Goal: Entertainment & Leisure: Consume media (video, audio)

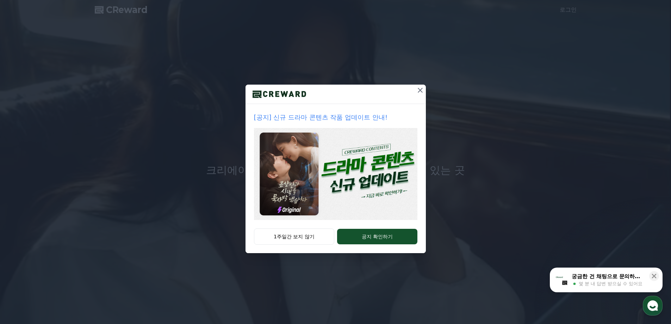
click at [385, 164] on img at bounding box center [335, 174] width 163 height 92
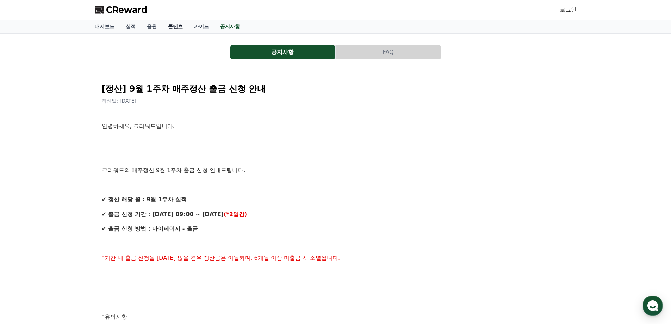
click at [176, 27] on link "콘텐츠" at bounding box center [175, 26] width 26 height 13
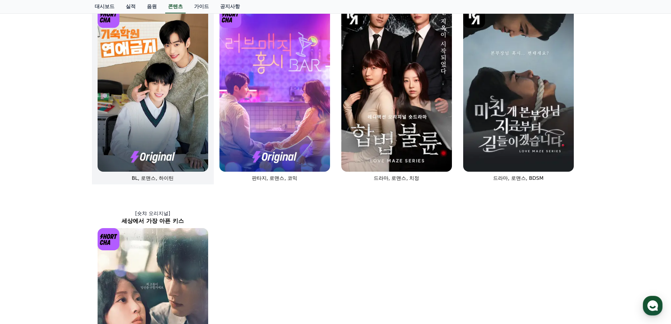
scroll to position [145, 0]
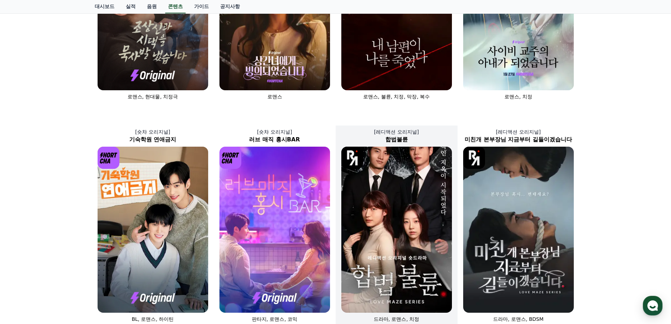
click at [406, 222] on img at bounding box center [396, 230] width 111 height 166
